Goal: Navigation & Orientation: Find specific page/section

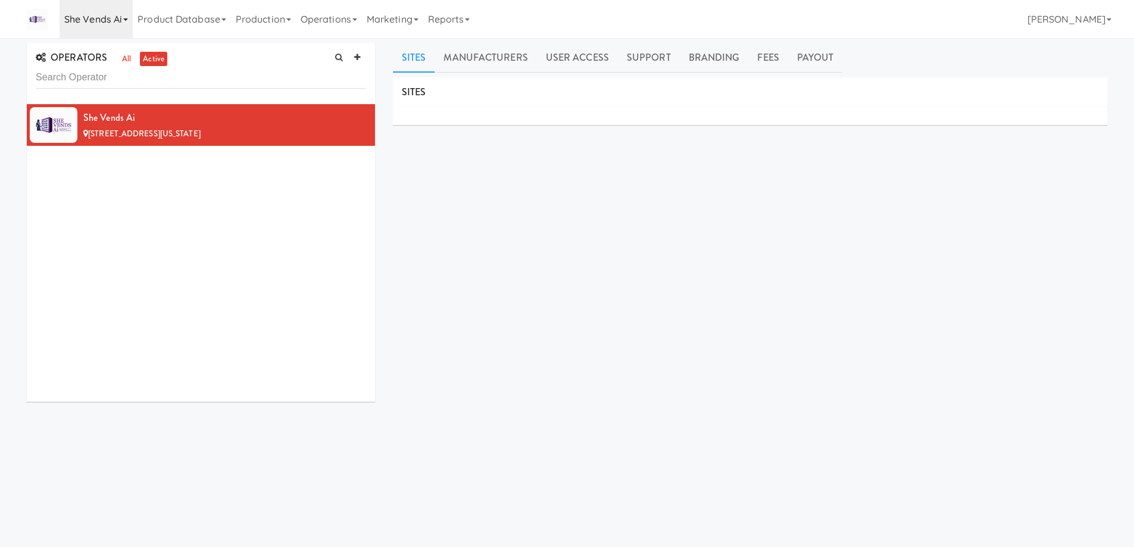
click at [127, 18] on icon at bounding box center [125, 19] width 5 height 2
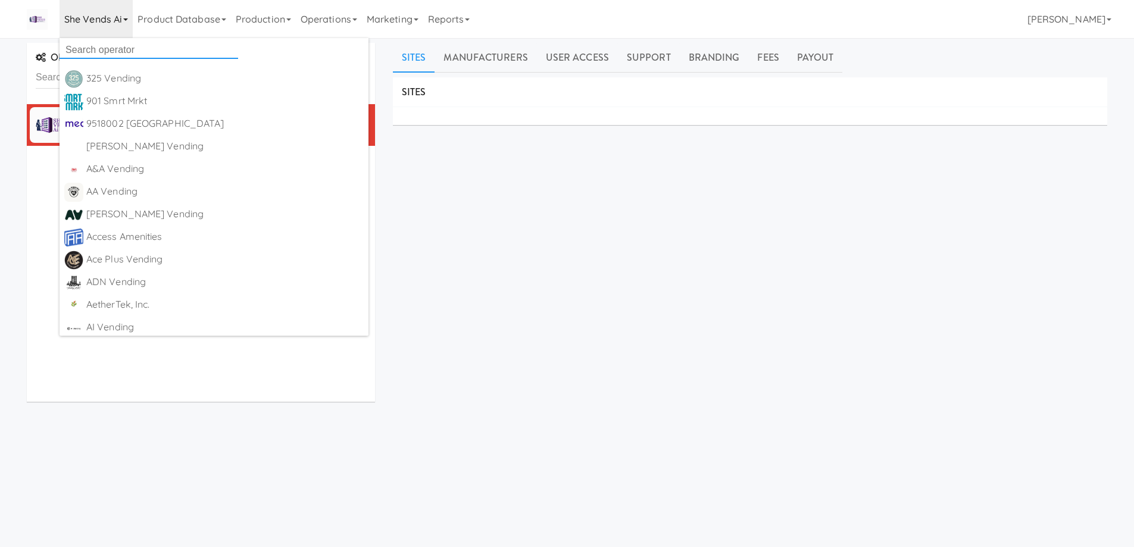
click at [135, 48] on input "text" at bounding box center [149, 50] width 179 height 18
paste input "TreasureNook"
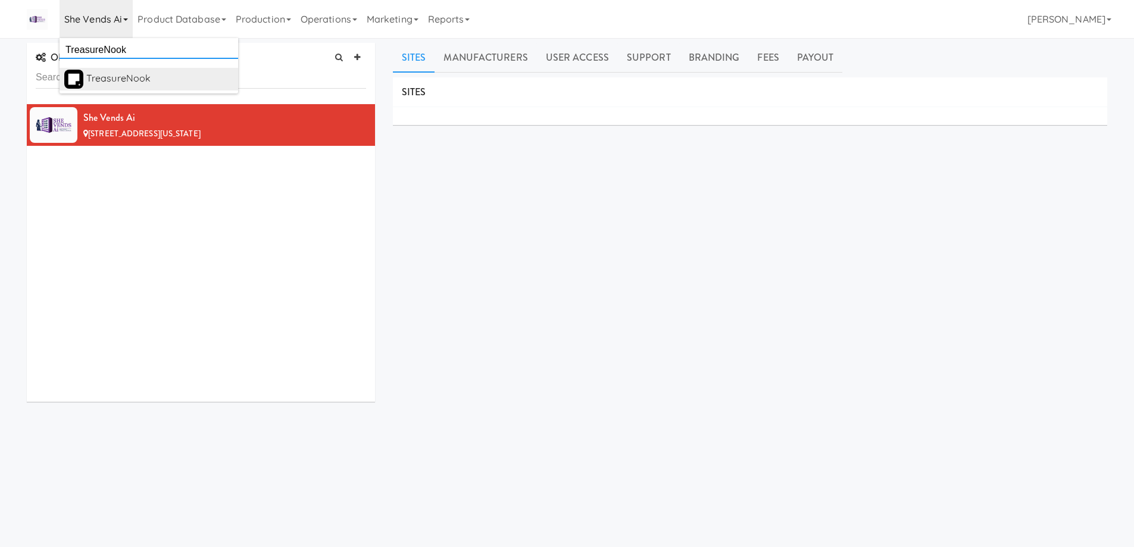
type input "TreasureNook"
click at [132, 73] on div "TreasureNook" at bounding box center [159, 79] width 147 height 18
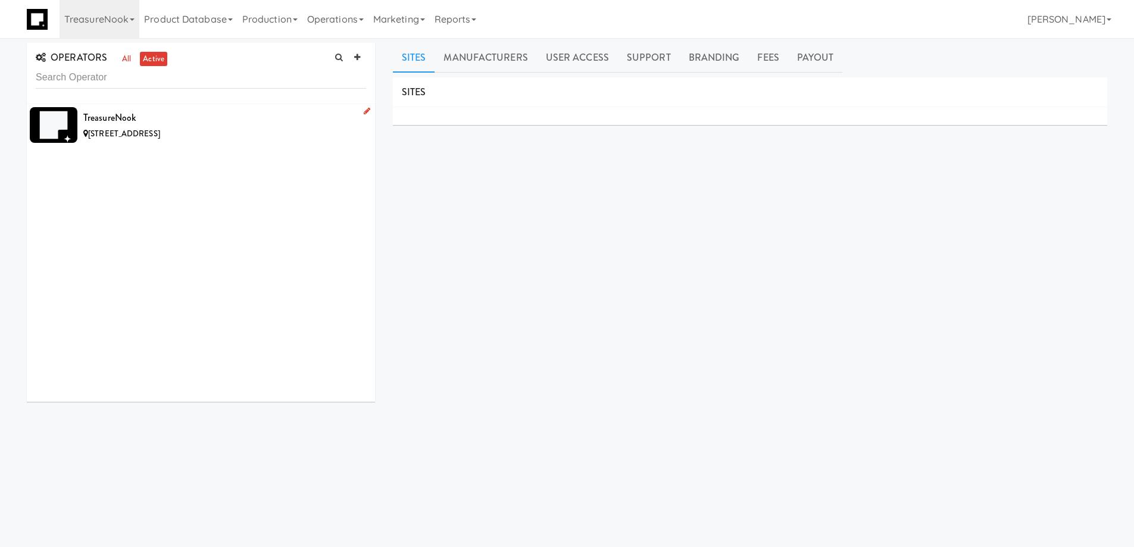
click at [252, 125] on div "TreasureNook" at bounding box center [224, 118] width 283 height 18
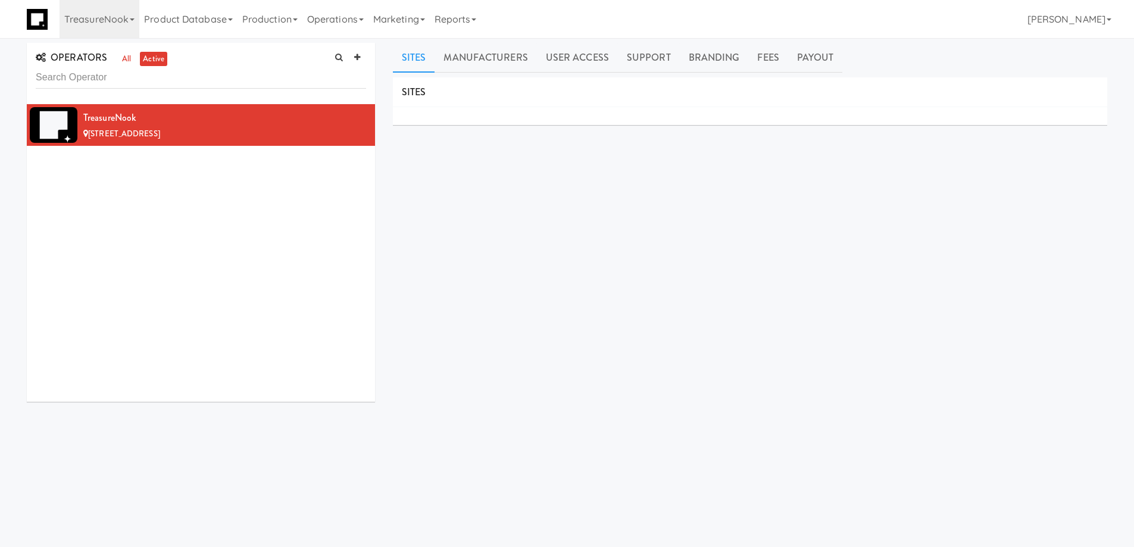
drag, startPoint x: 559, startPoint y: 279, endPoint x: 532, endPoint y: 188, distance: 94.4
click at [559, 279] on div "SITES MANUFACTURERS TreasureNook USERS Name Company Registered No Users SUPPORT…" at bounding box center [750, 300] width 714 height 447
click at [470, 214] on div "SITES MANUFACTURERS TreasureNook USERS Name Company Registered No Users SUPPORT…" at bounding box center [750, 300] width 714 height 447
